Goal: Task Accomplishment & Management: Complete application form

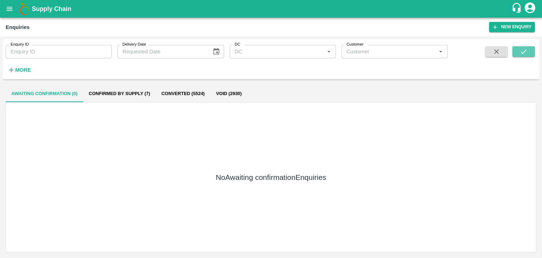
click at [523, 47] on button "submit" at bounding box center [523, 51] width 23 height 11
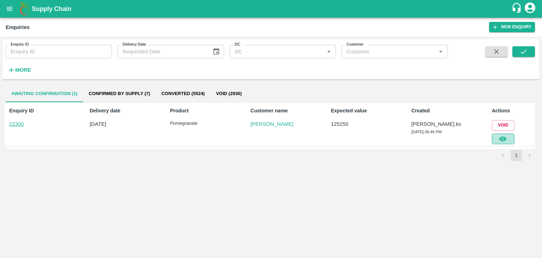
click at [500, 136] on icon "button" at bounding box center [503, 139] width 8 height 8
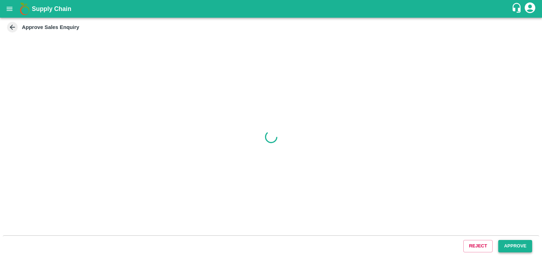
click at [511, 245] on button "Approve" at bounding box center [515, 246] width 34 height 12
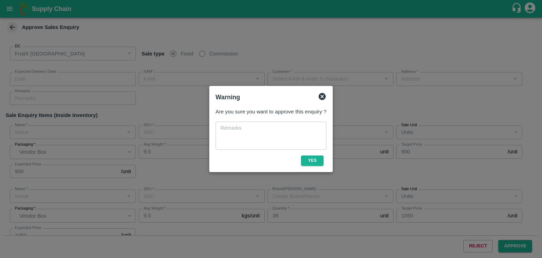
type input "[DATE] 06:50 PM"
type input "[PERSON_NAME].ks"
type input "[PERSON_NAME]"
type input "I53, huskur fruits Market , Huskur , [GEOGRAPHIC_DATA] , [GEOGRAPHIC_DATA] ([GE…"
type input "Pomegranate"
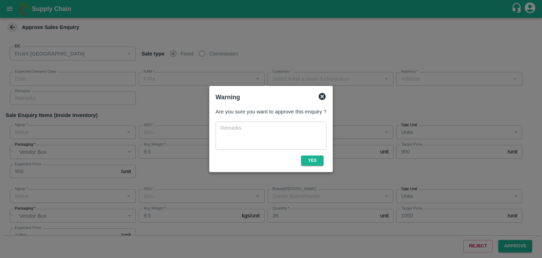
type input "KA-PRM-100-150"
type input "PRK"
type input "Pomegranate"
type input "KA-PRM-150-180"
type input "PRK"
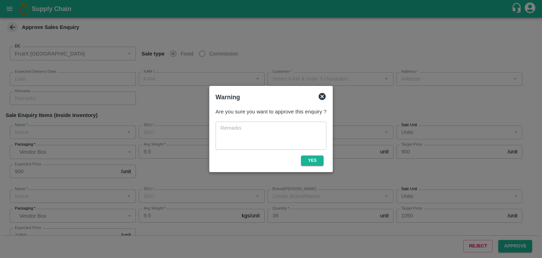
type input "Pomegranate"
type input "KA-PRM-180-220"
type input "PRK"
type input "Others"
type input "Pomegranate"
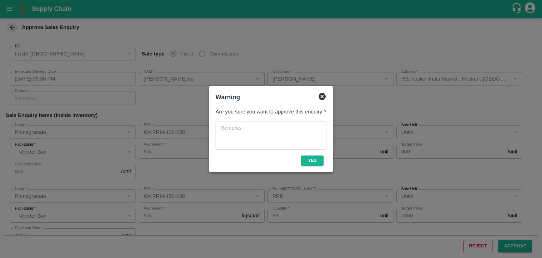
type input "KA-PRM-150-180"
type input "AD"
type input "Pomegranate"
type input "KA-SUPR-180++"
type input "PRK"
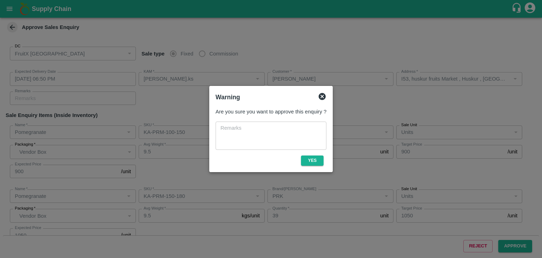
type input "Others"
click at [320, 163] on button "Yes" at bounding box center [312, 160] width 23 height 10
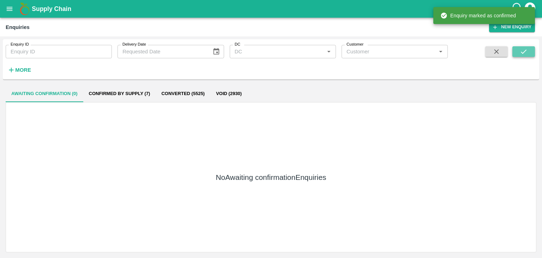
click at [520, 50] on icon "submit" at bounding box center [524, 52] width 8 height 8
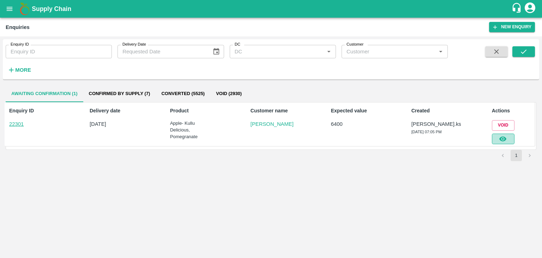
click at [504, 139] on icon "button" at bounding box center [503, 139] width 8 height 8
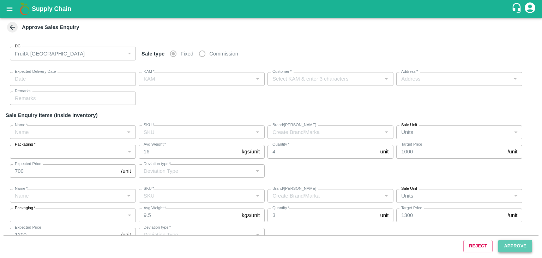
click at [506, 246] on button "Approve" at bounding box center [515, 246] width 34 height 12
type input "[DATE] 07:10 PM"
type input "[PERSON_NAME].ks"
type input "[PERSON_NAME]"
type input "huskur i53, kanarataka, [GEOGRAPHIC_DATA], [GEOGRAPHIC_DATA] ([GEOGRAPHIC_DATA]…"
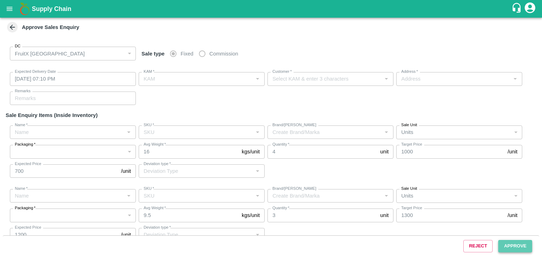
type input "Apple- Kullu Delicious"
type input "Premium-5 layer"
type input "LP VGK3"
type input "Others"
type input "Pomegranate"
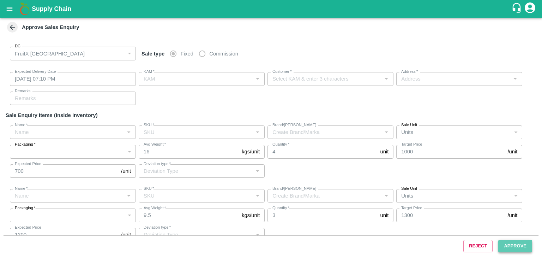
type input "KA-PRM-250-300"
type input "DON"
type input "Others"
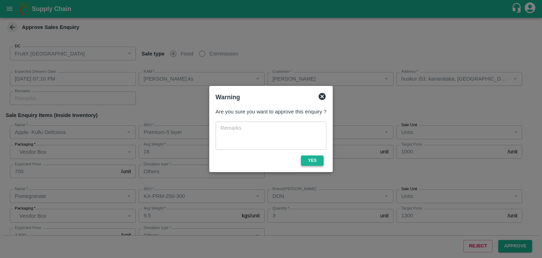
click at [320, 161] on button "Yes" at bounding box center [312, 160] width 23 height 10
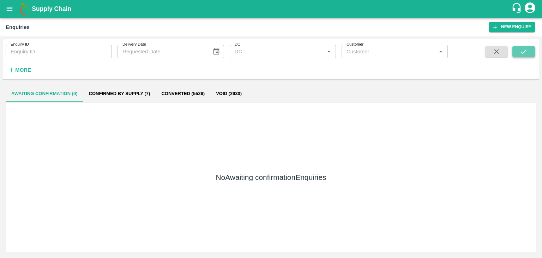
click at [513, 53] on button "submit" at bounding box center [523, 51] width 23 height 11
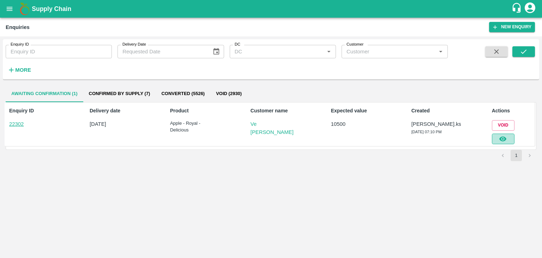
click at [505, 137] on icon "button" at bounding box center [502, 138] width 7 height 5
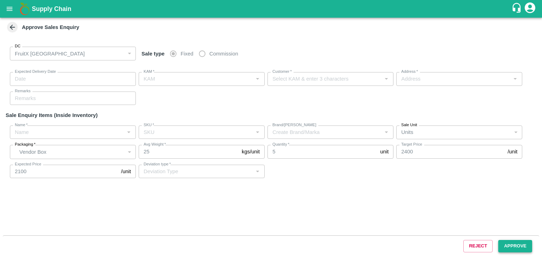
type input "[DATE] 07:20 PM"
type input "[PERSON_NAME].ks"
type input "Ve [PERSON_NAME]"
type input "[STREET_ADDRESS][PERSON_NAME]"
type input "Apple - Royal - Delicious"
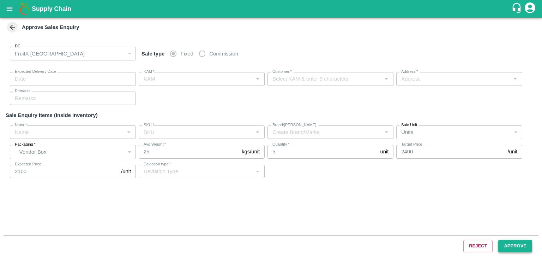
type input "SHIM-L-ROYL"
type input "LP VG4"
type input "Others"
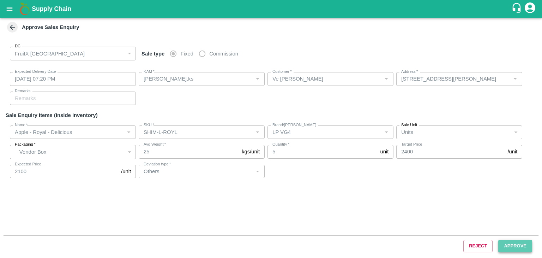
click at [503, 246] on button "Approve" at bounding box center [515, 246] width 34 height 12
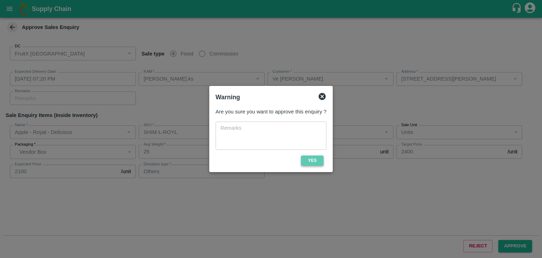
click at [303, 155] on button "Yes" at bounding box center [312, 160] width 23 height 10
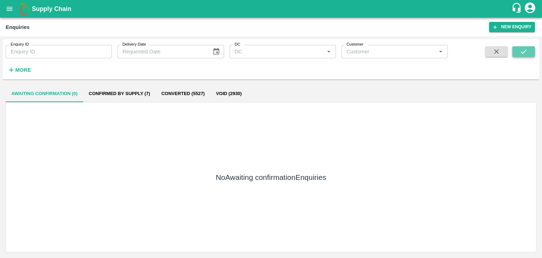
click at [525, 54] on icon "submit" at bounding box center [524, 52] width 8 height 8
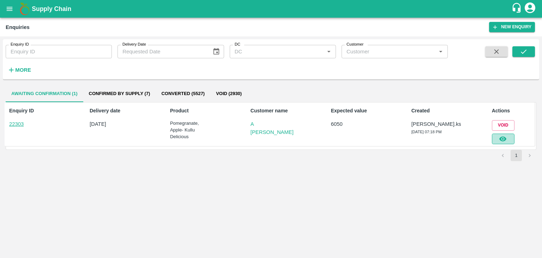
click at [498, 138] on button "button" at bounding box center [503, 138] width 23 height 11
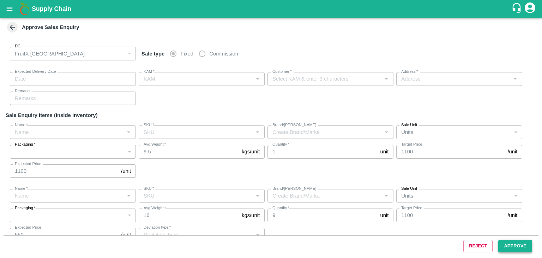
type input "[DATE] 07:20 PM"
type input "[PERSON_NAME].ks"
type input "A [PERSON_NAME]"
type input "FruitX, [GEOGRAPHIC_DATA], [GEOGRAPHIC_DATA] Urban, [GEOGRAPHIC_DATA]"
type input "Pomegranate"
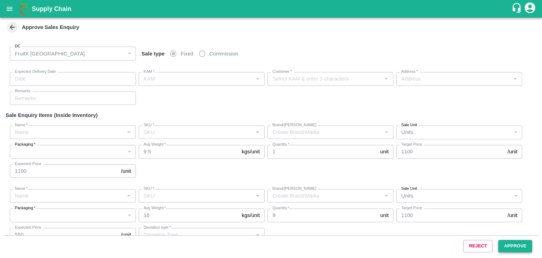
type input "KA-PRM-300-350"
type input "PRK"
type input "Apple- Kullu Delicious"
type input "Premium-4 layer"
type input "LP VGK3"
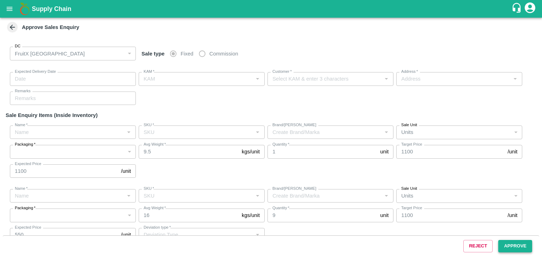
type input "Sale"
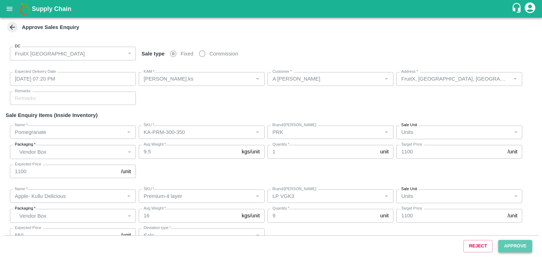
click at [514, 242] on button "Approve" at bounding box center [515, 246] width 34 height 12
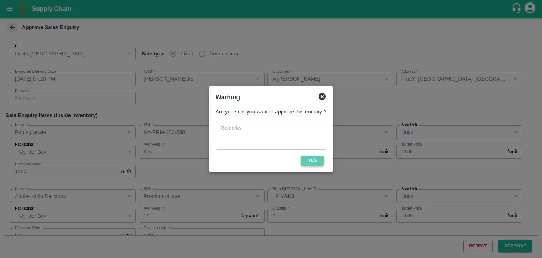
click at [314, 156] on button "Yes" at bounding box center [312, 160] width 23 height 10
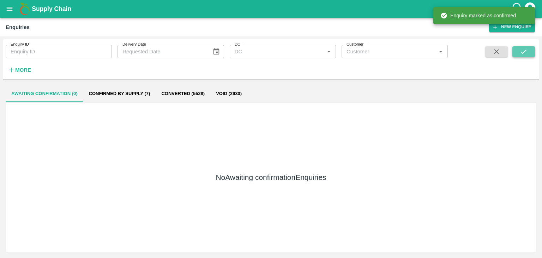
click at [531, 46] on button "submit" at bounding box center [523, 51] width 23 height 11
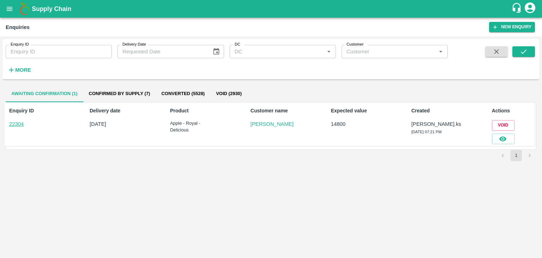
click at [496, 132] on div at bounding box center [501, 137] width 25 height 13
click at [497, 137] on button "button" at bounding box center [503, 138] width 23 height 11
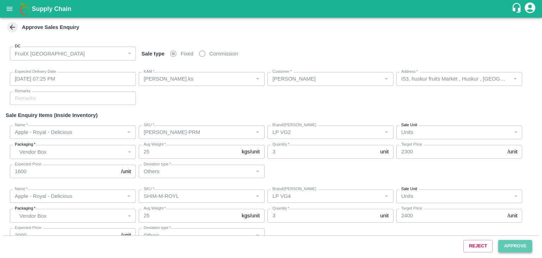
click at [510, 245] on button "Approve" at bounding box center [515, 246] width 34 height 12
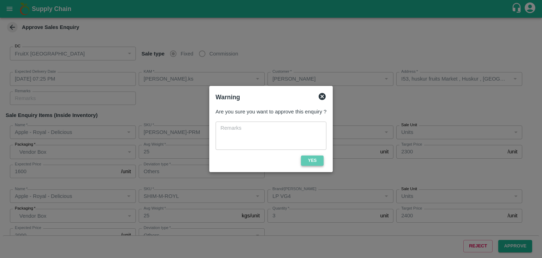
click at [313, 159] on button "Yes" at bounding box center [312, 160] width 23 height 10
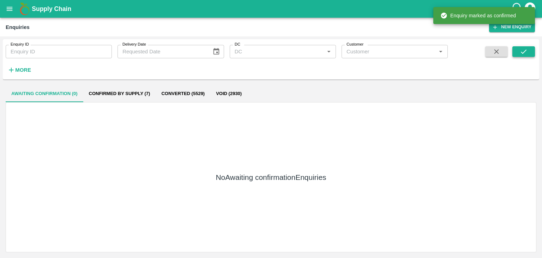
click at [532, 50] on button "submit" at bounding box center [523, 51] width 23 height 11
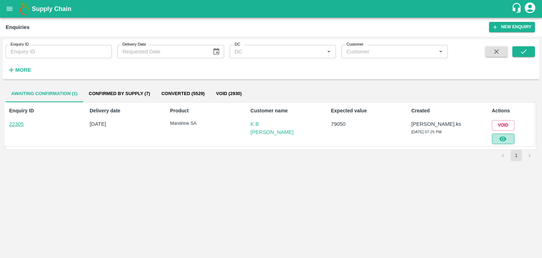
click at [508, 136] on button "button" at bounding box center [503, 138] width 23 height 11
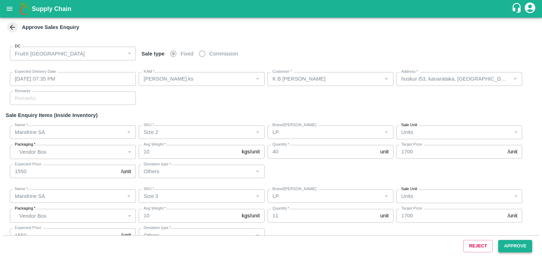
click at [504, 243] on button "Approve" at bounding box center [515, 246] width 34 height 12
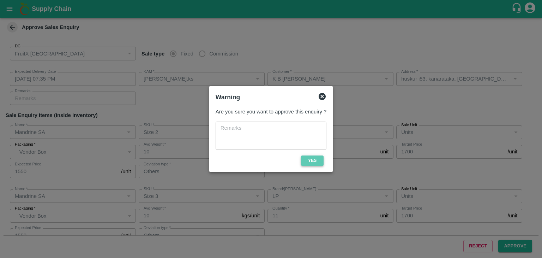
click at [317, 164] on button "Yes" at bounding box center [312, 160] width 23 height 10
